Goal: Transaction & Acquisition: Purchase product/service

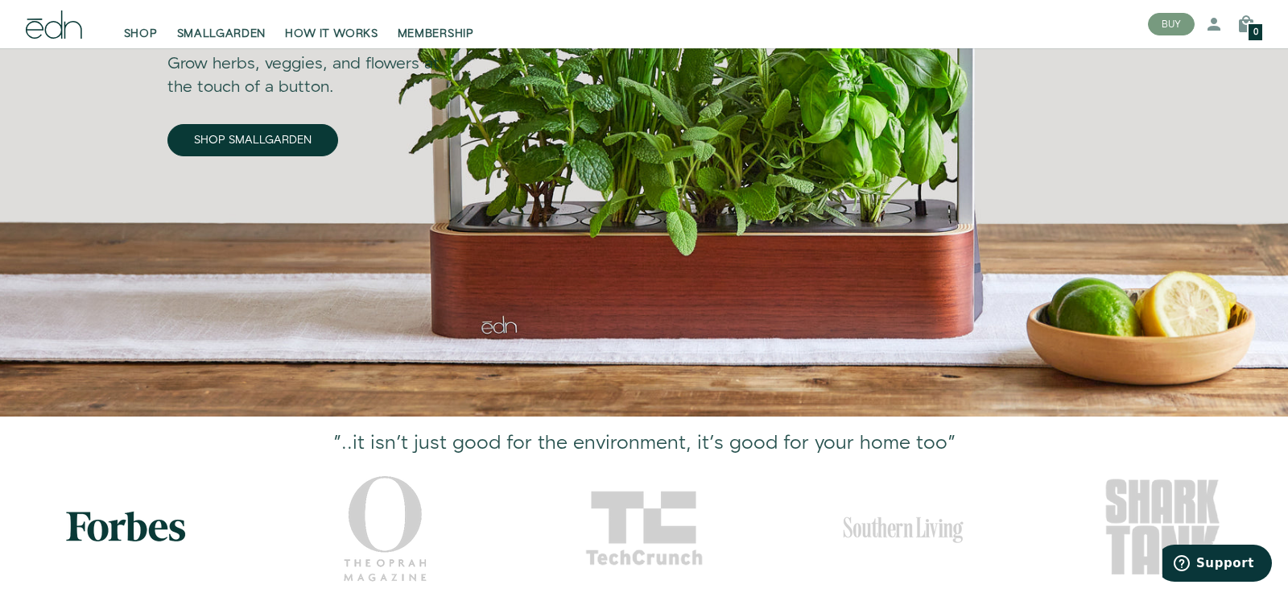
scroll to position [269, 0]
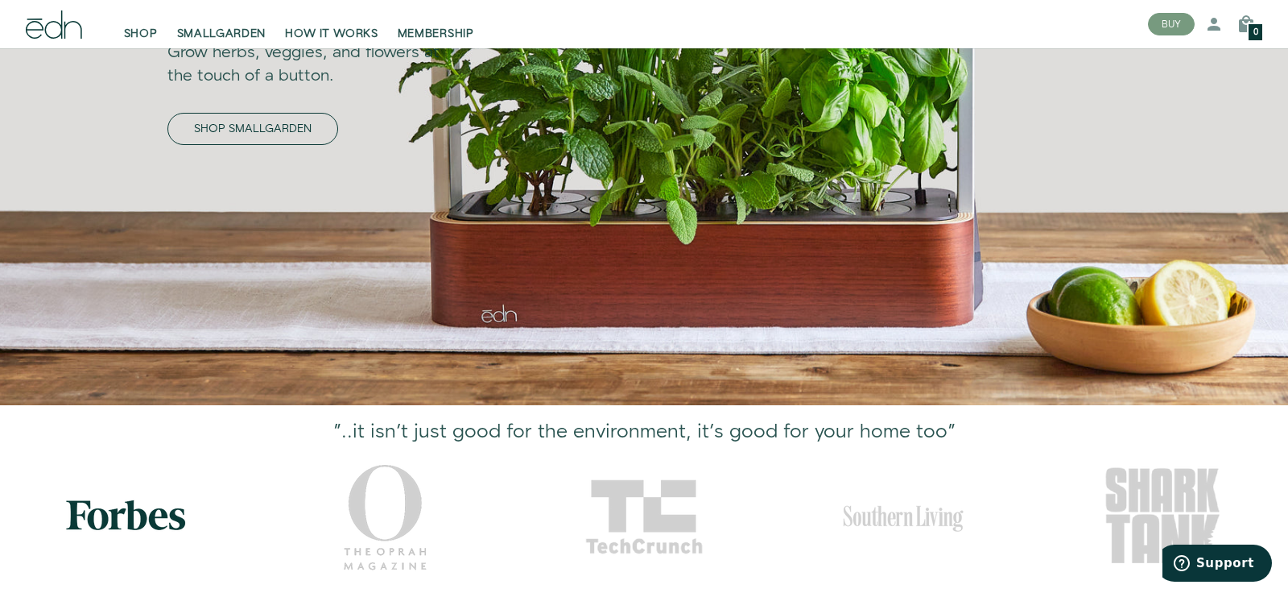
click at [316, 122] on link "SHOP SMALLGARDEN" at bounding box center [252, 129] width 171 height 32
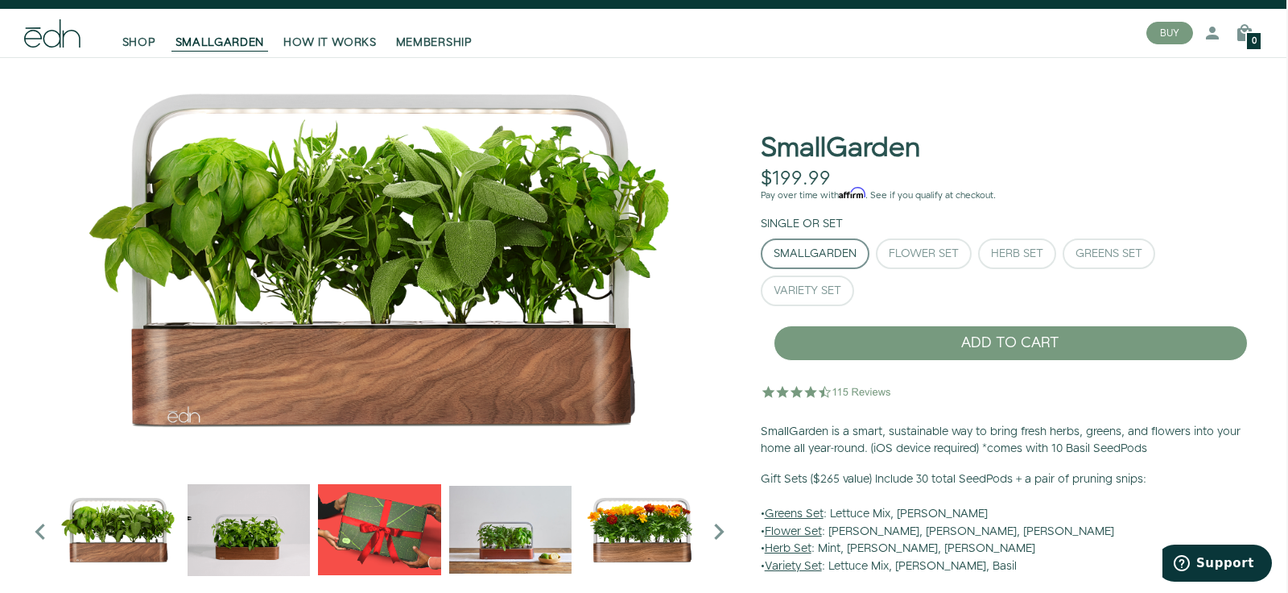
scroll to position [102, 2]
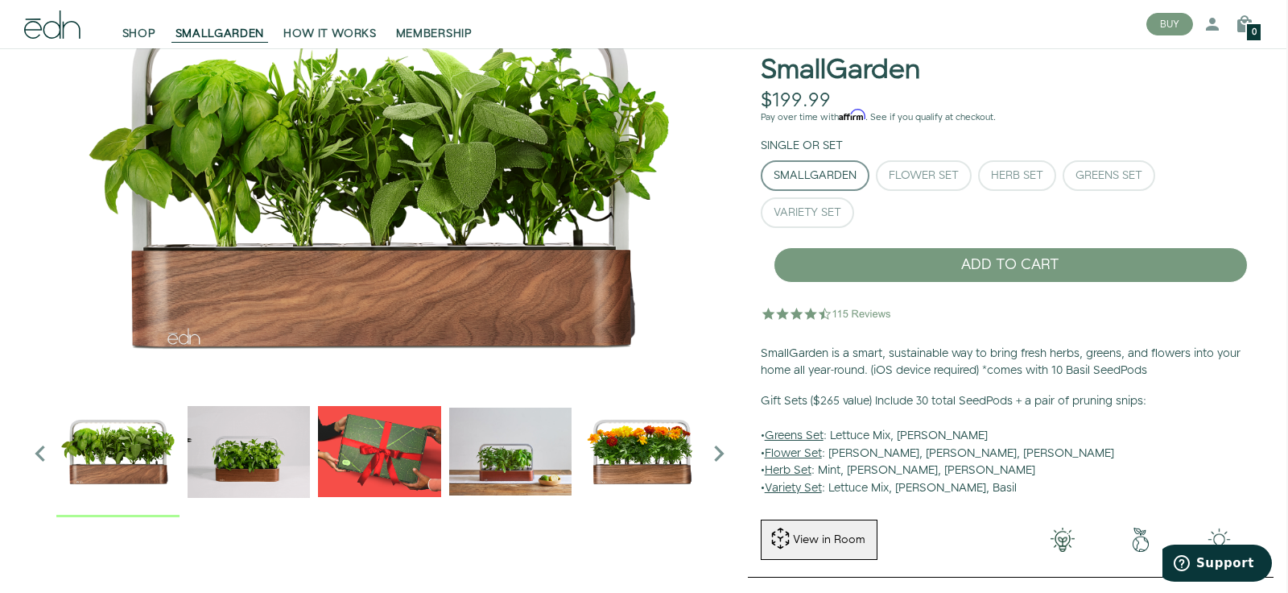
click at [246, 454] on img "2 / 6" at bounding box center [249, 451] width 123 height 123
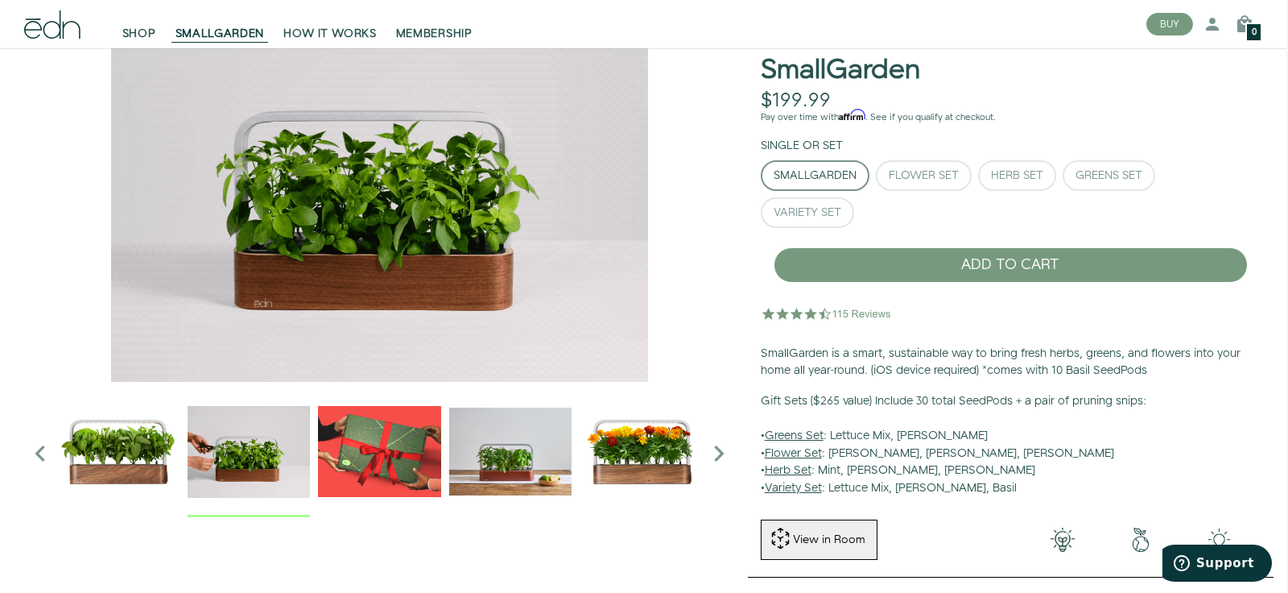
click at [362, 449] on img "3 / 6" at bounding box center [379, 451] width 123 height 123
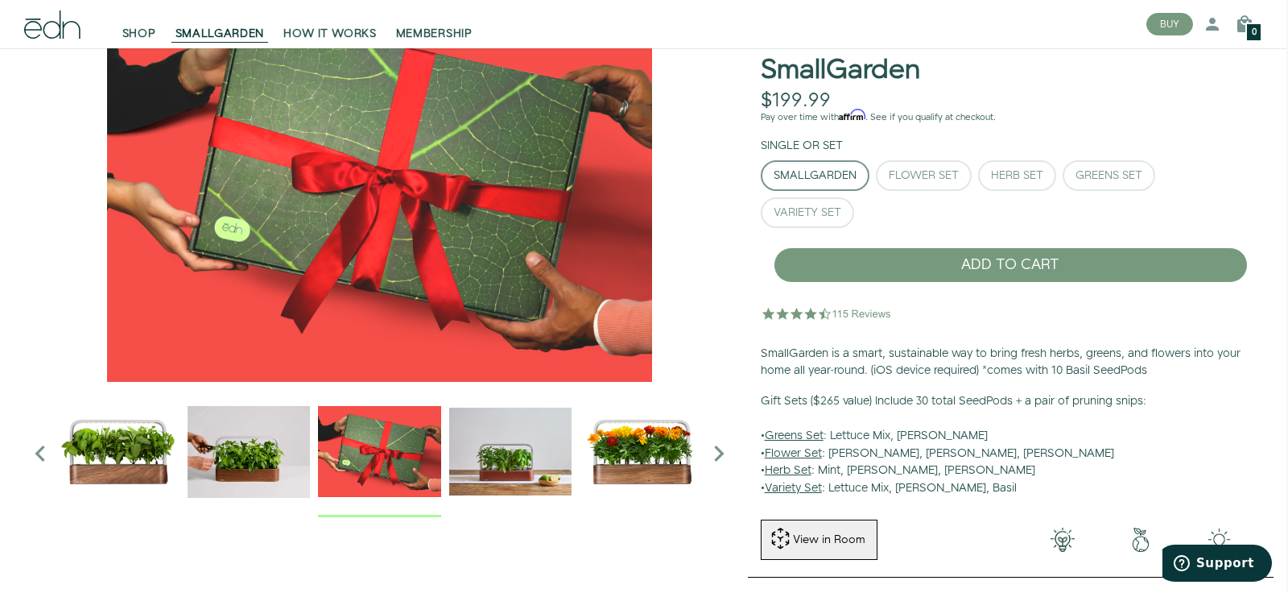
click at [508, 445] on img "4 / 6" at bounding box center [510, 451] width 123 height 123
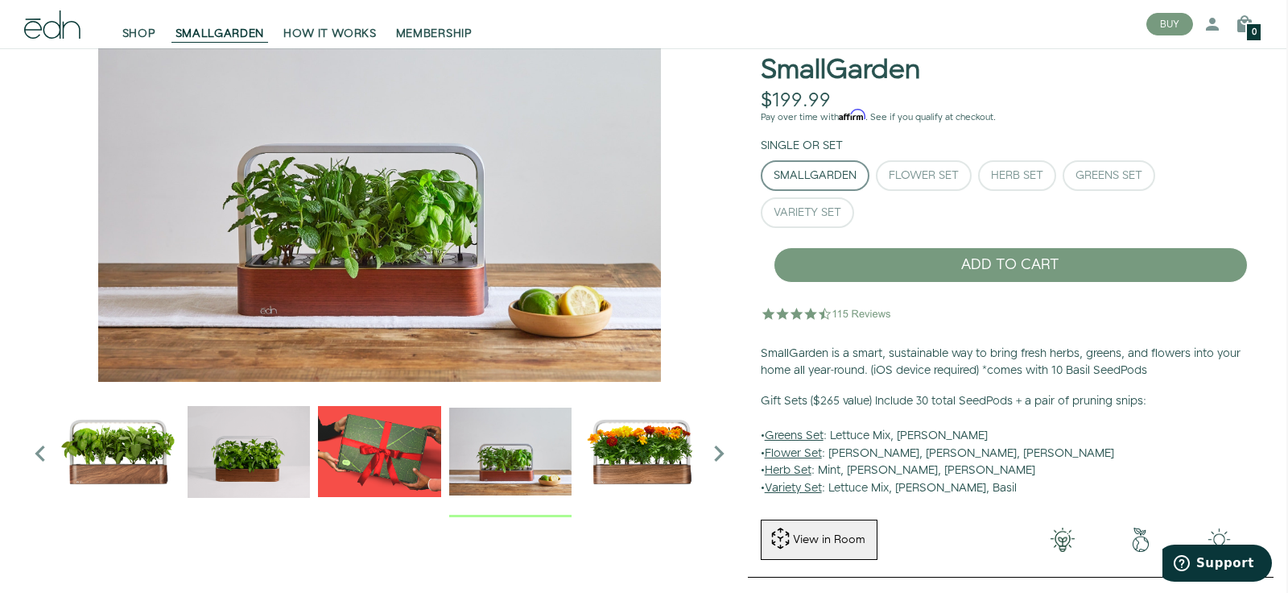
click at [647, 458] on img "5 / 6" at bounding box center [641, 451] width 123 height 123
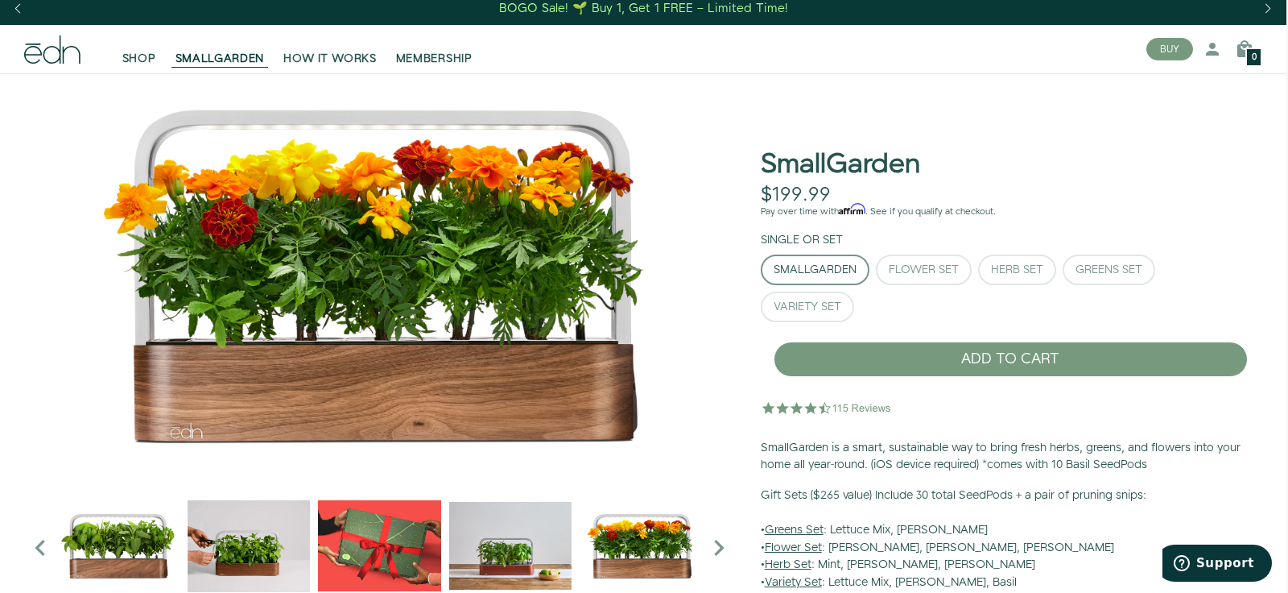
scroll to position [9, 2]
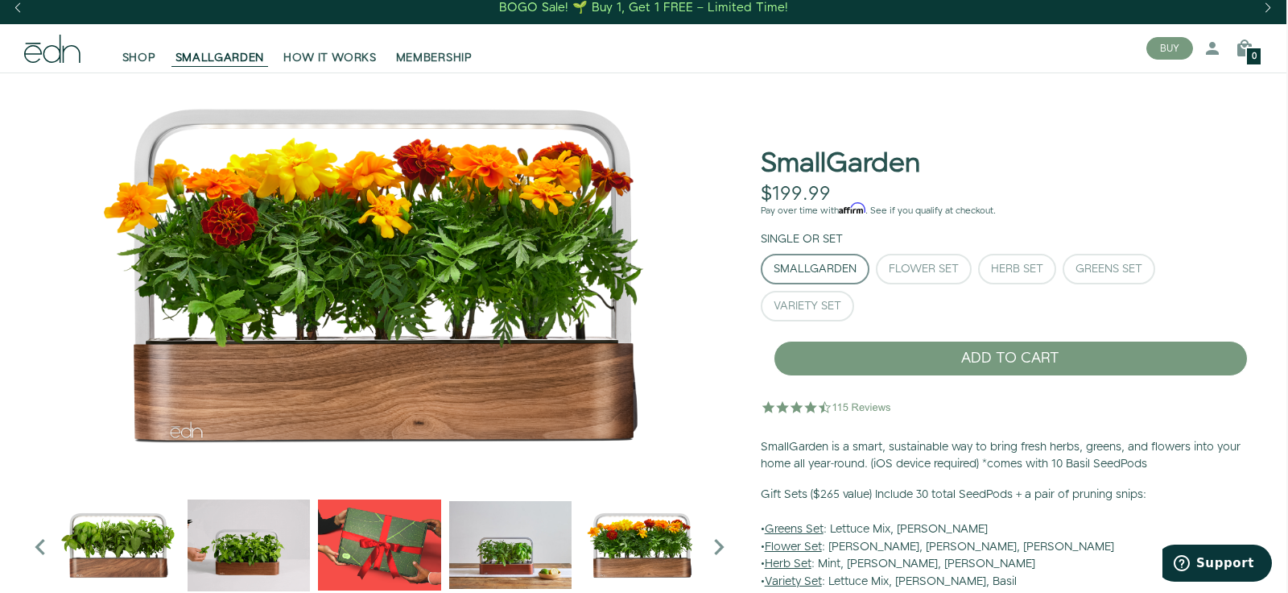
click at [718, 548] on icon "Next slide" at bounding box center [719, 547] width 32 height 32
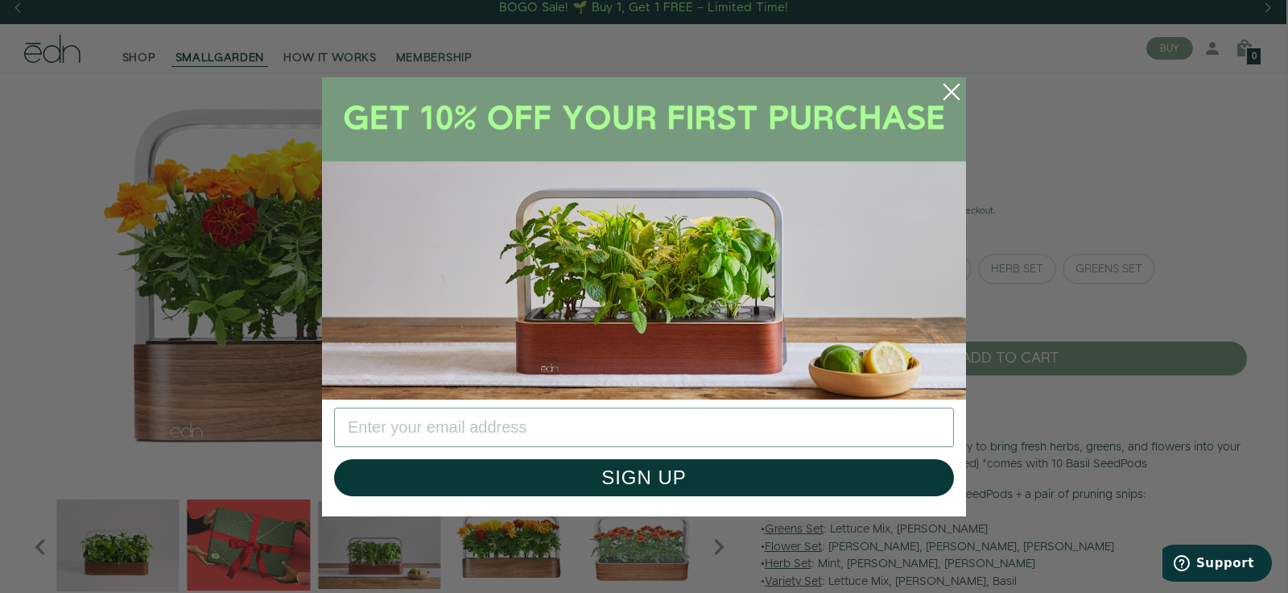
click at [953, 91] on icon "Close dialog" at bounding box center [952, 91] width 14 height 14
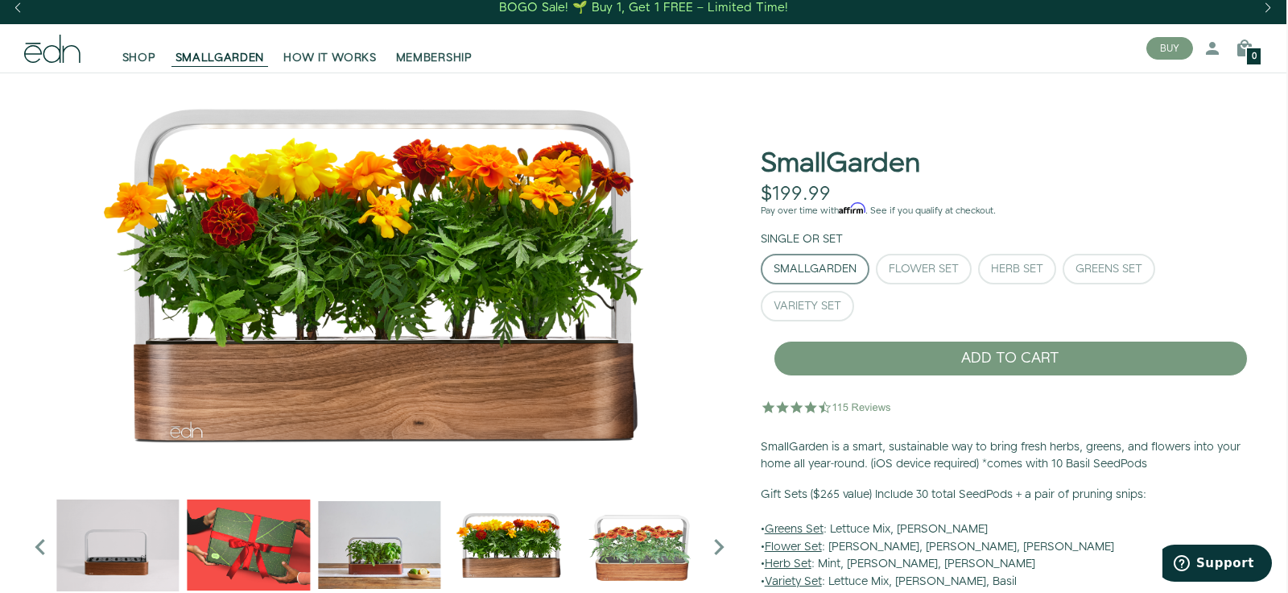
click at [628, 538] on img "6 / 6" at bounding box center [641, 544] width 123 height 123
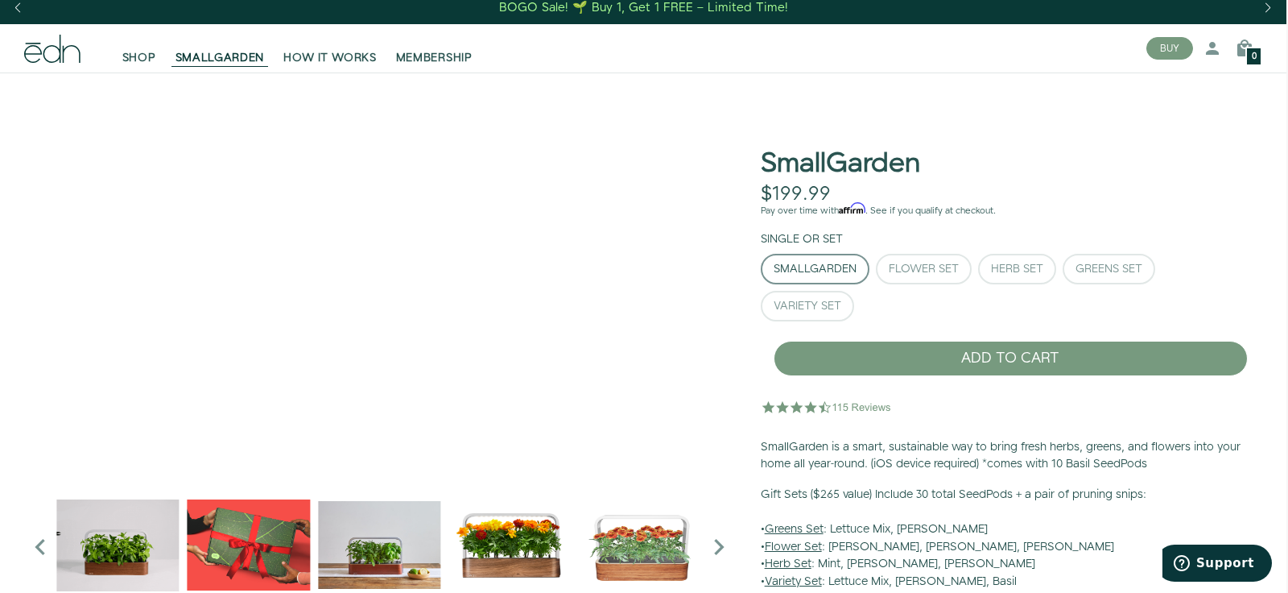
click at [718, 545] on icon "Next slide" at bounding box center [719, 547] width 32 height 32
click at [718, 548] on icon "Next slide" at bounding box center [719, 547] width 32 height 32
